Goal: Task Accomplishment & Management: Use online tool/utility

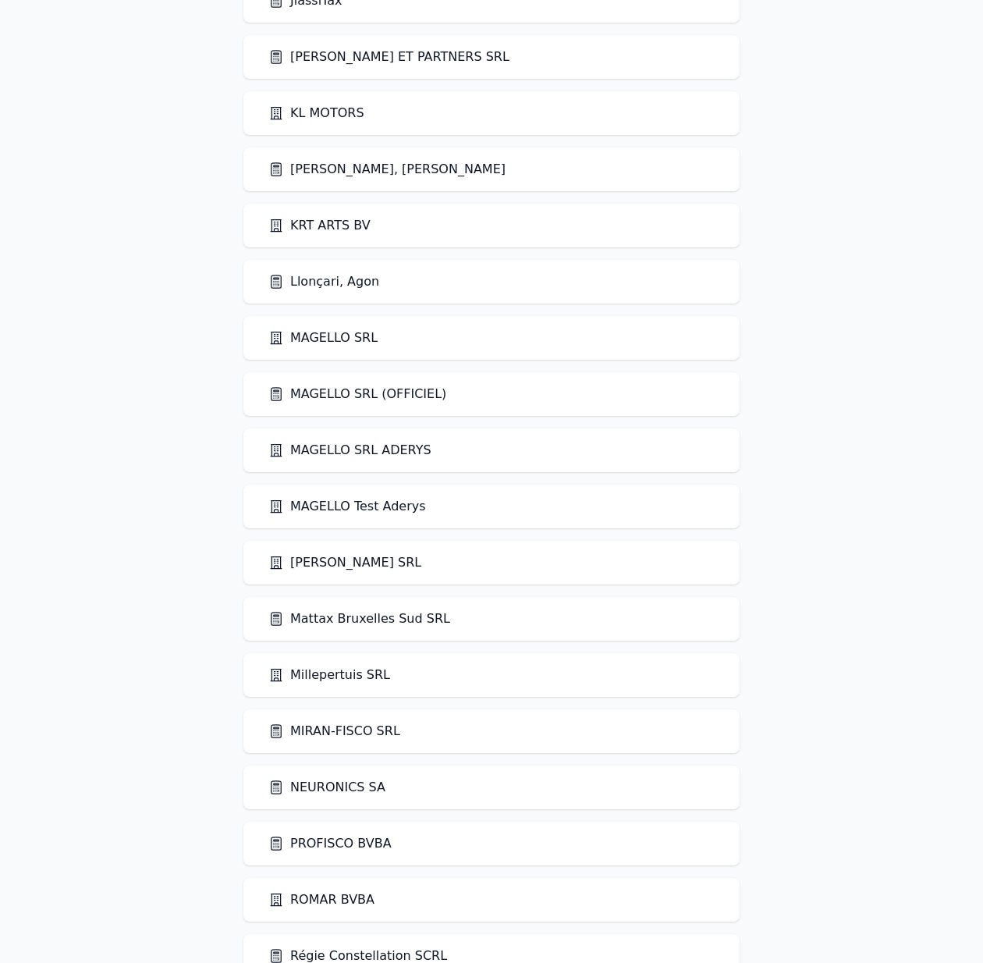
scroll to position [2605, 0]
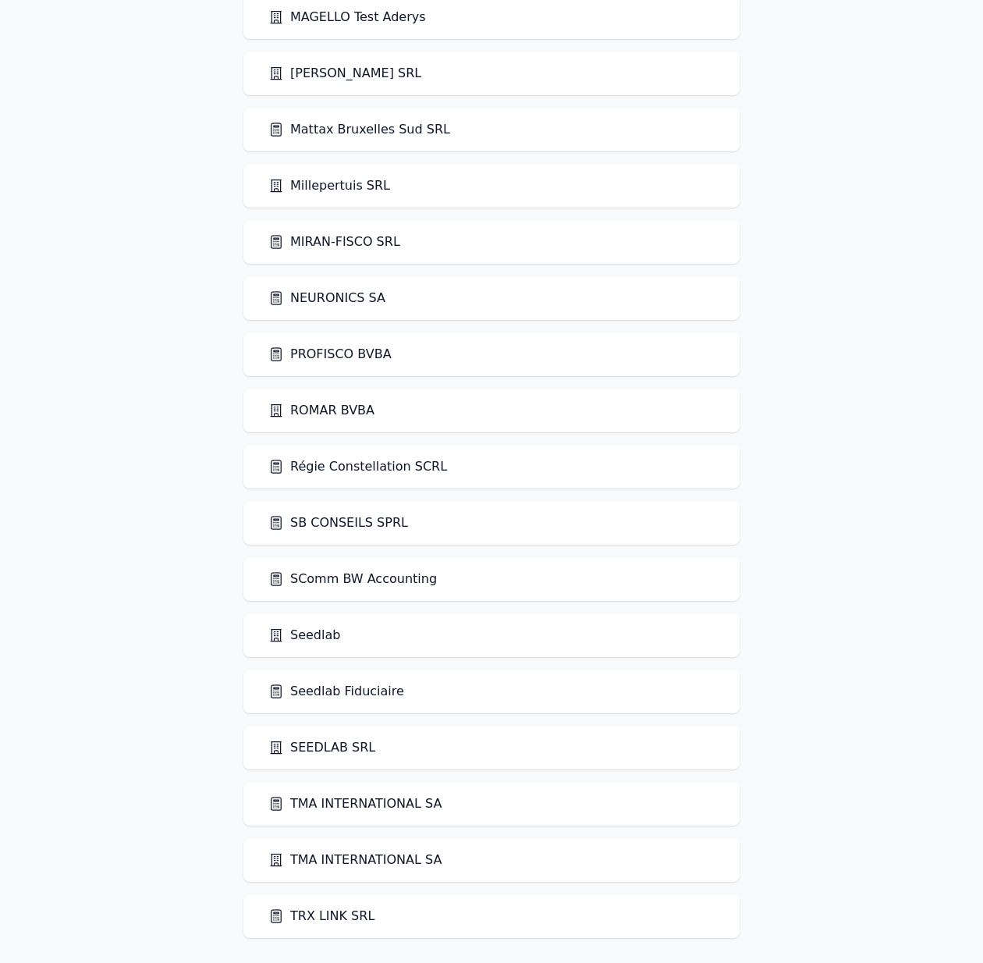
click at [315, 691] on link "Seedlab Fiduciaire" at bounding box center [336, 691] width 136 height 19
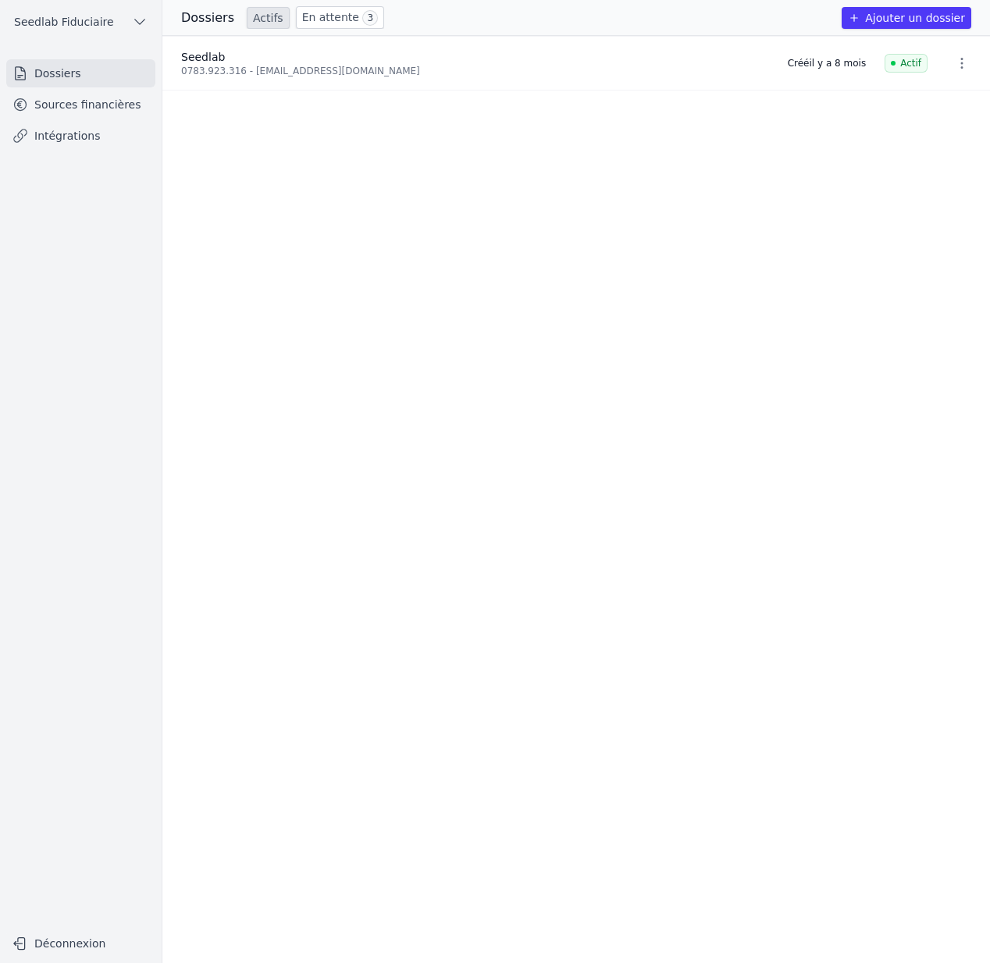
click at [98, 147] on link "Intégrations" at bounding box center [80, 136] width 149 height 28
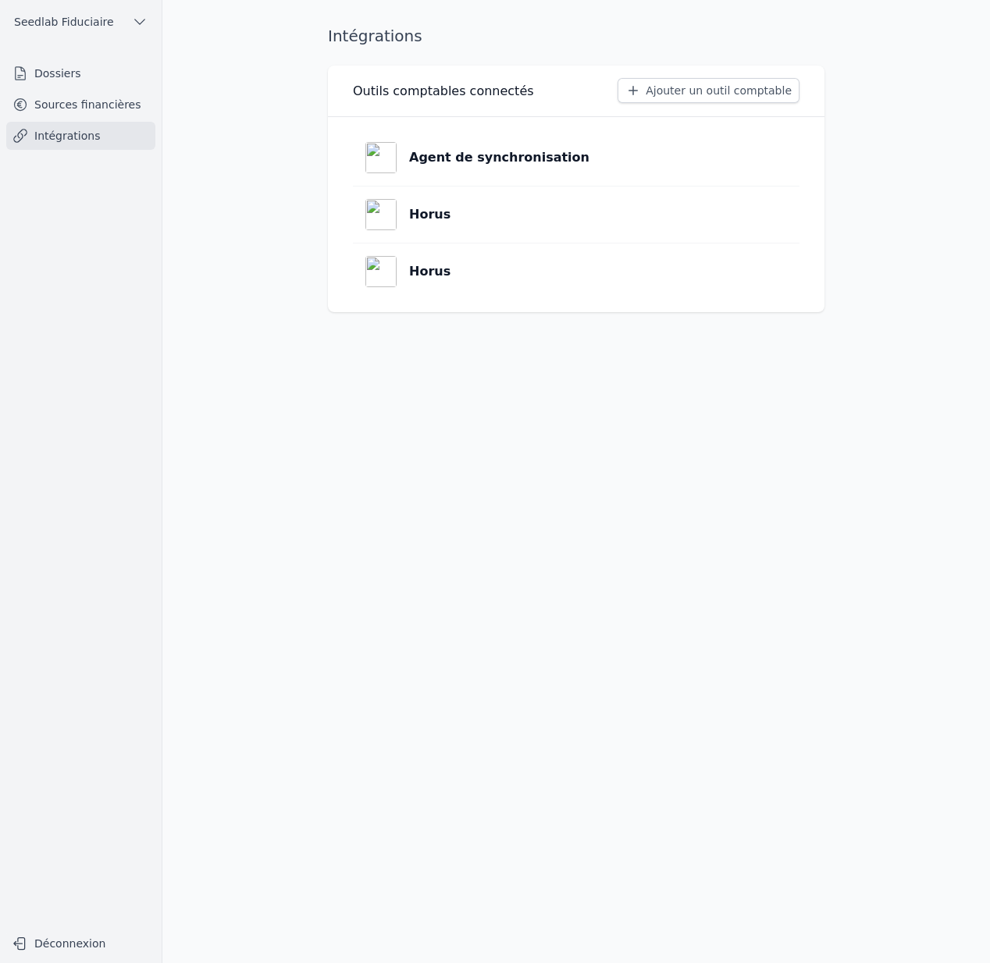
click at [683, 87] on button "Ajouter un outil comptable" at bounding box center [708, 90] width 182 height 25
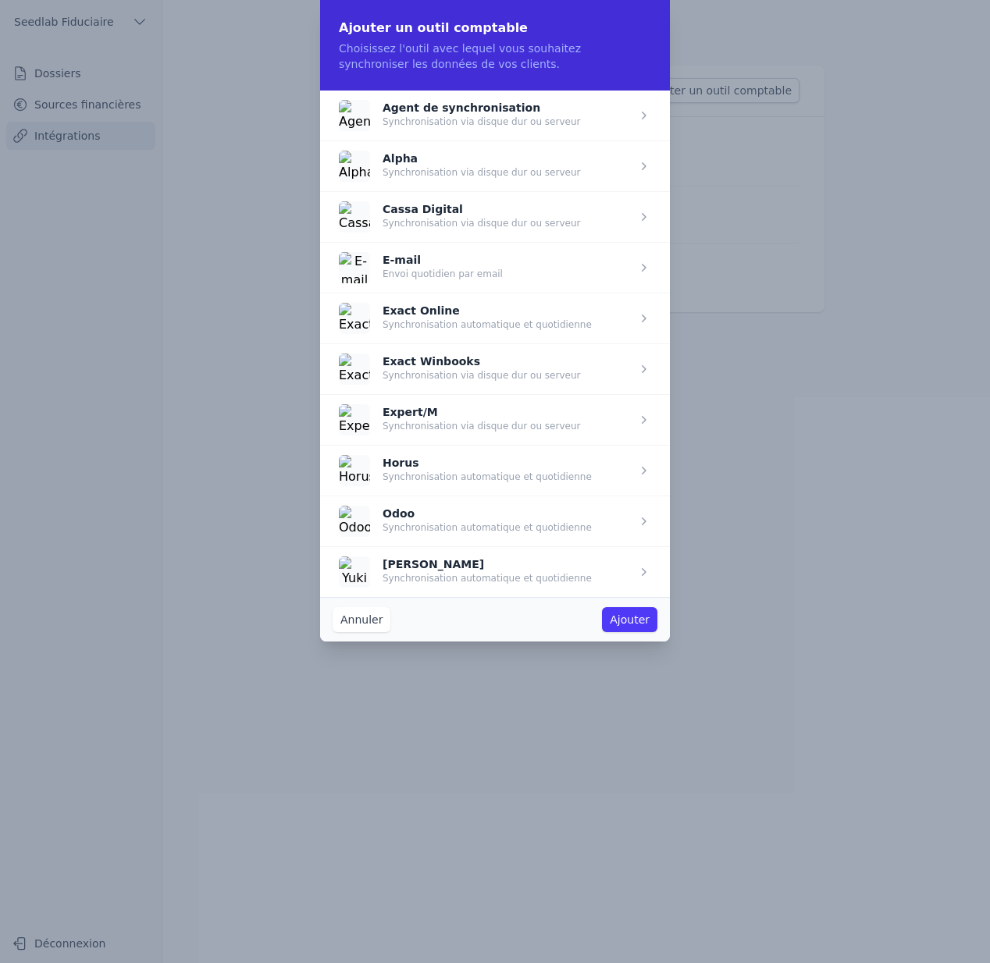
click at [457, 322] on span "button" at bounding box center [495, 318] width 350 height 51
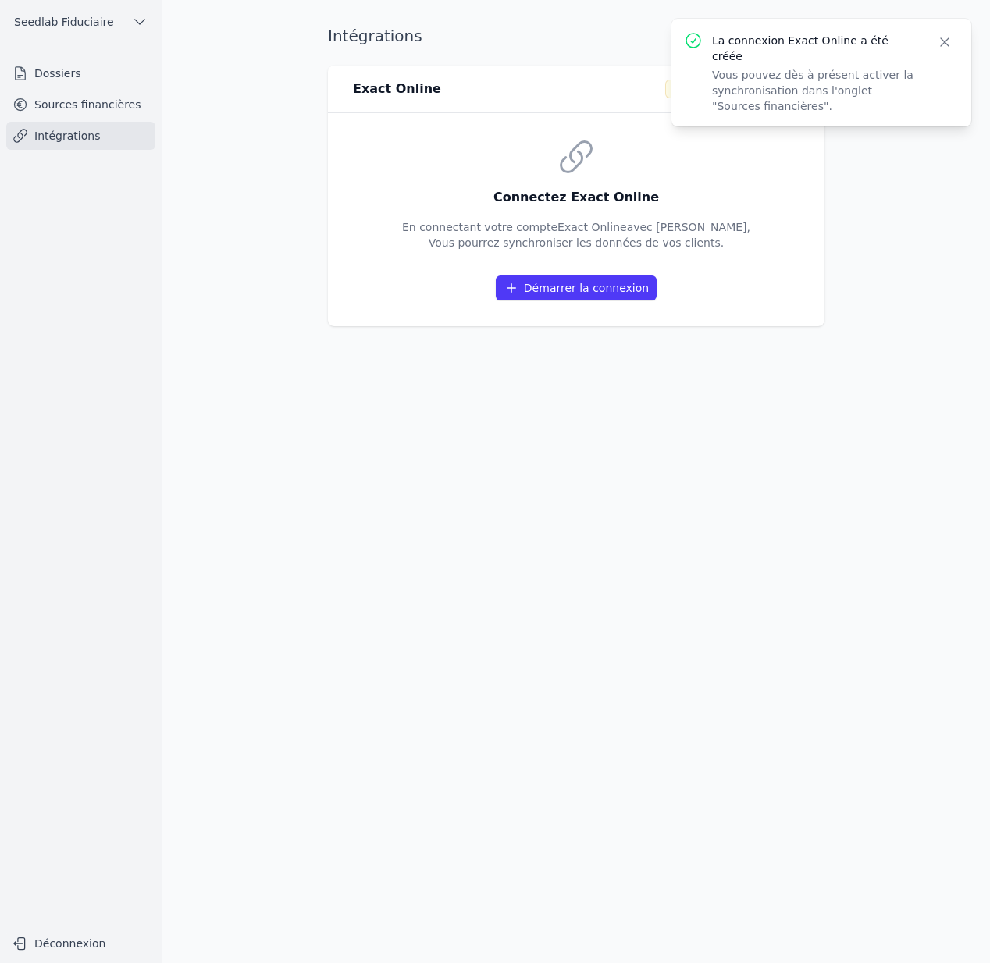
click at [570, 291] on button "Démarrer la connexion" at bounding box center [576, 287] width 161 height 25
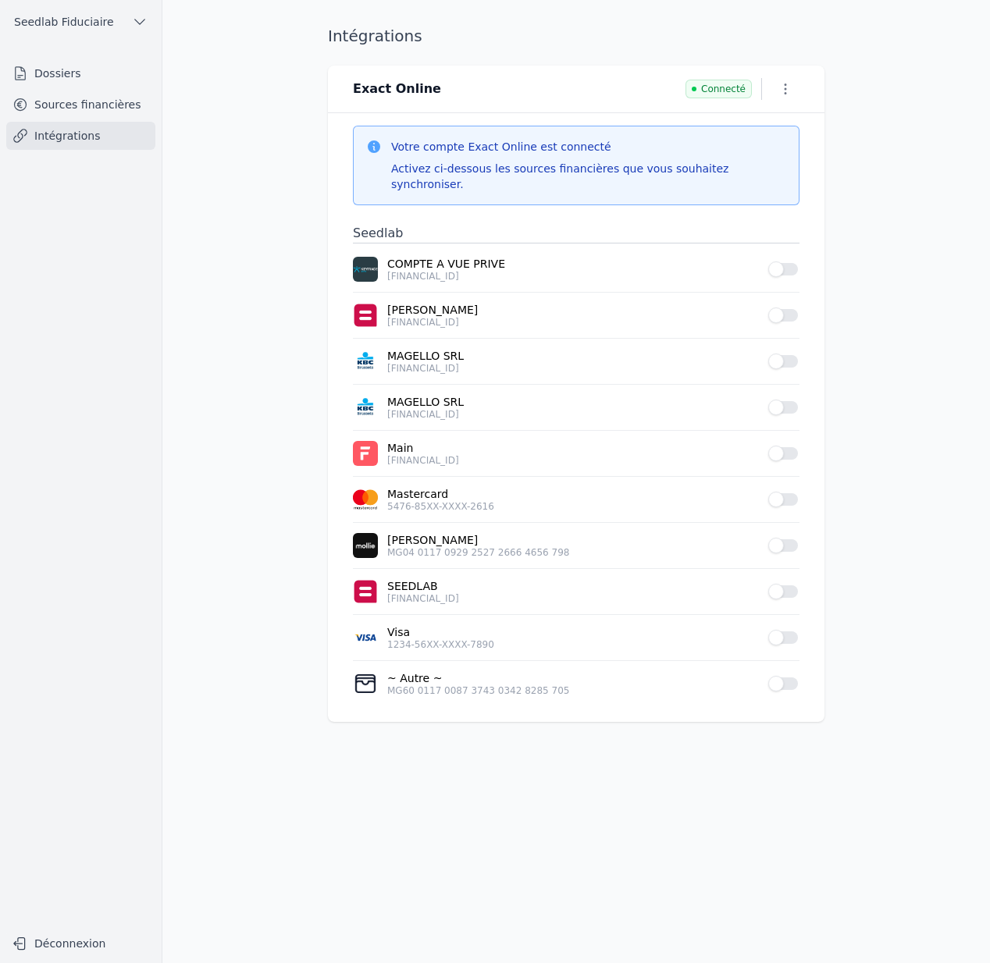
click at [307, 222] on div "Intégrations Exact Online Connecté Votre compte Exact Online est connecté Activ…" at bounding box center [576, 481] width 546 height 913
